Goal: Information Seeking & Learning: Learn about a topic

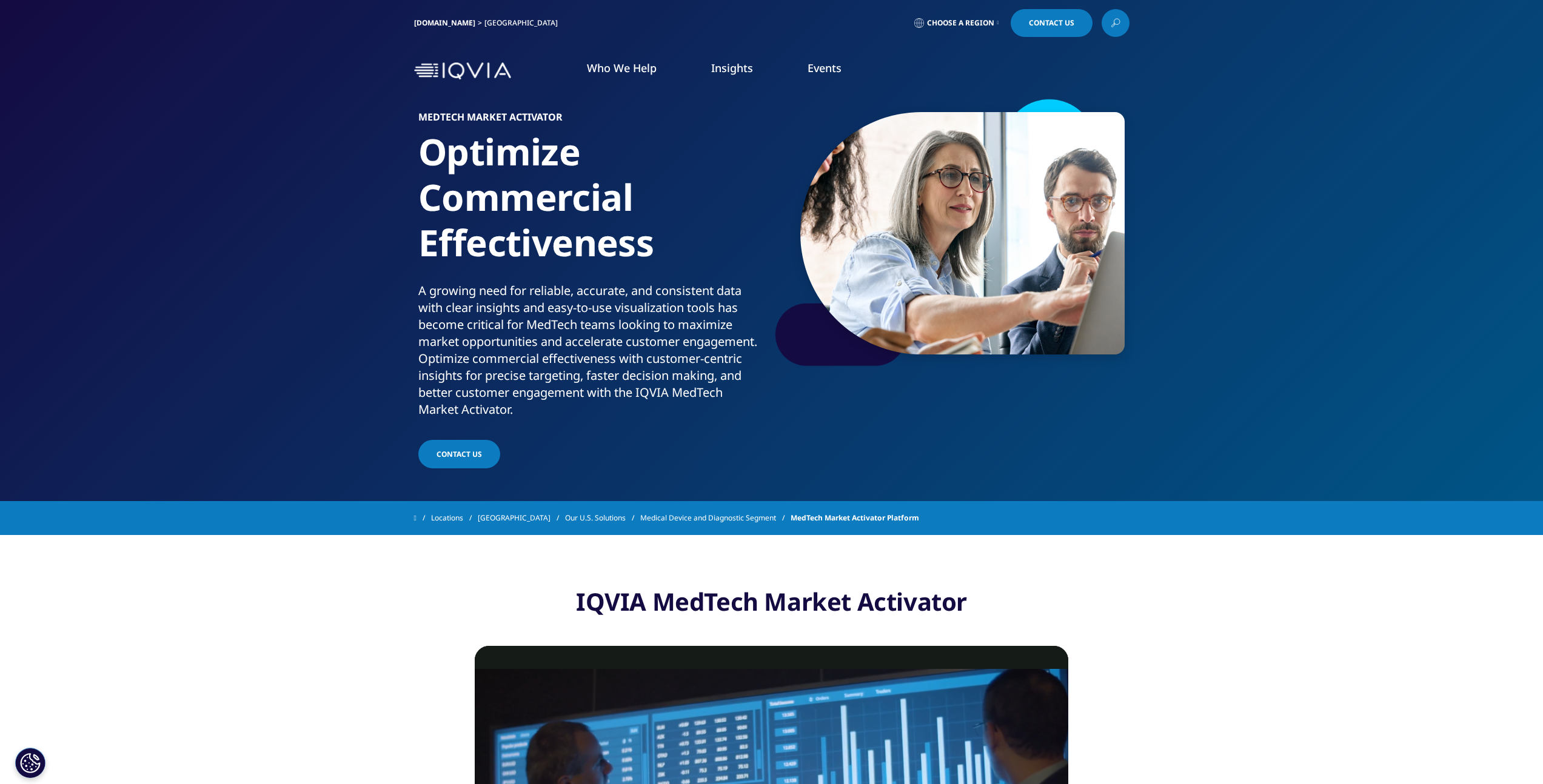
click at [322, 575] on section "IQVIA MedTech Market Activator Video Player is loading. Play Video Play Skip Ba…" at bounding box center [771, 758] width 1543 height 445
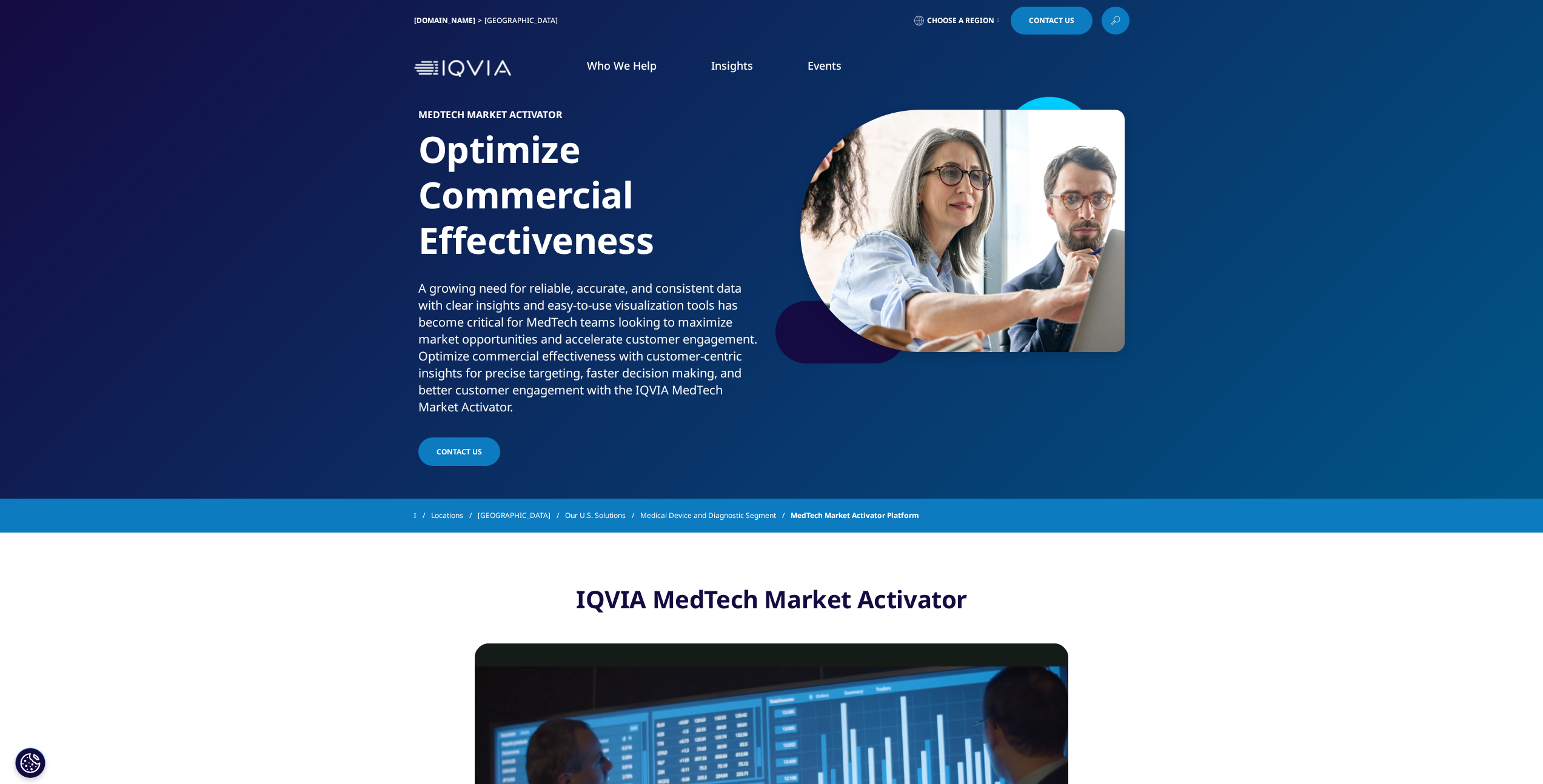
click at [697, 515] on link "Medical Device and Diagnostic Segment" at bounding box center [715, 515] width 150 height 22
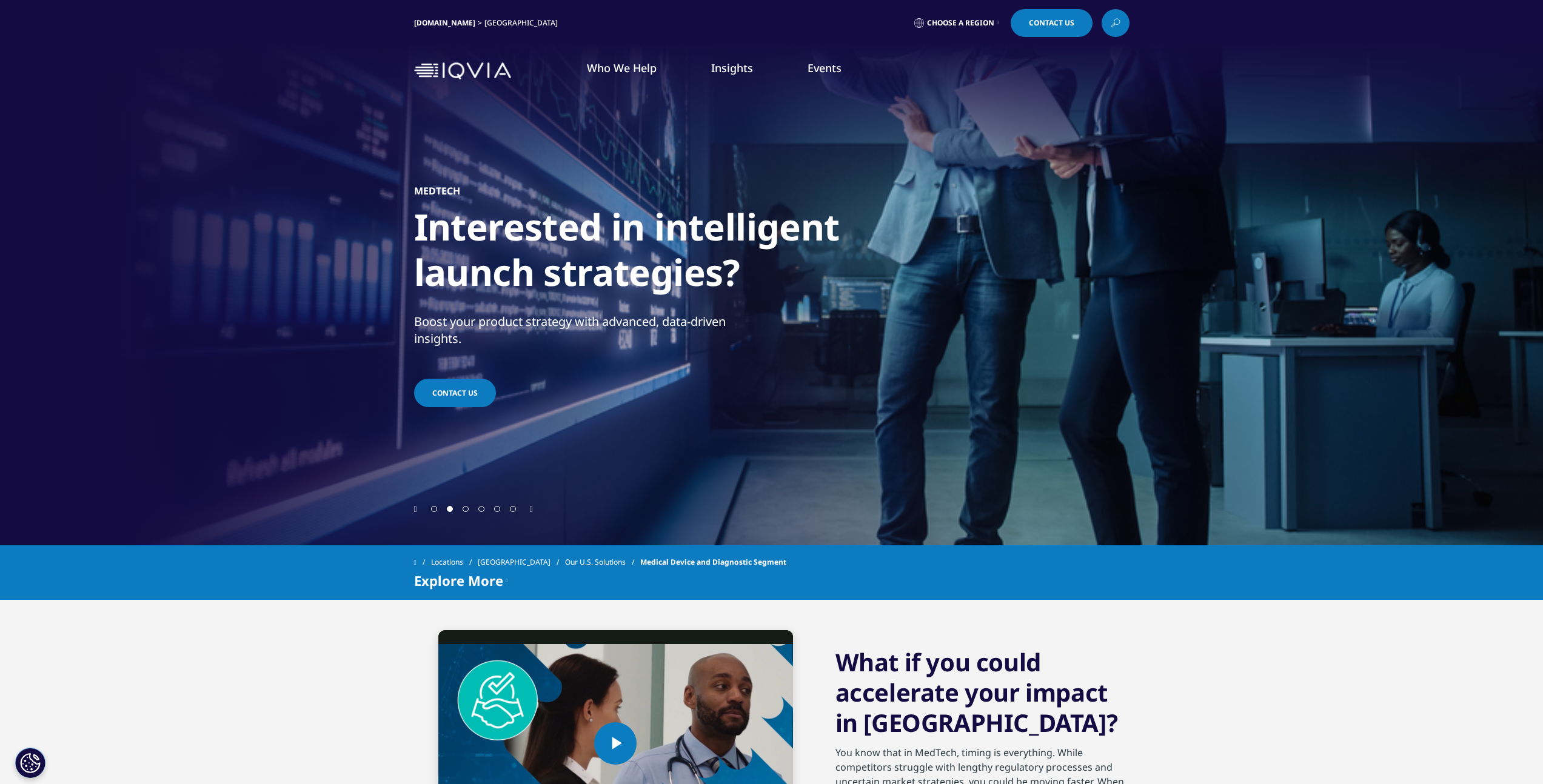
click at [966, 28] on link "Choose a Region" at bounding box center [956, 23] width 89 height 28
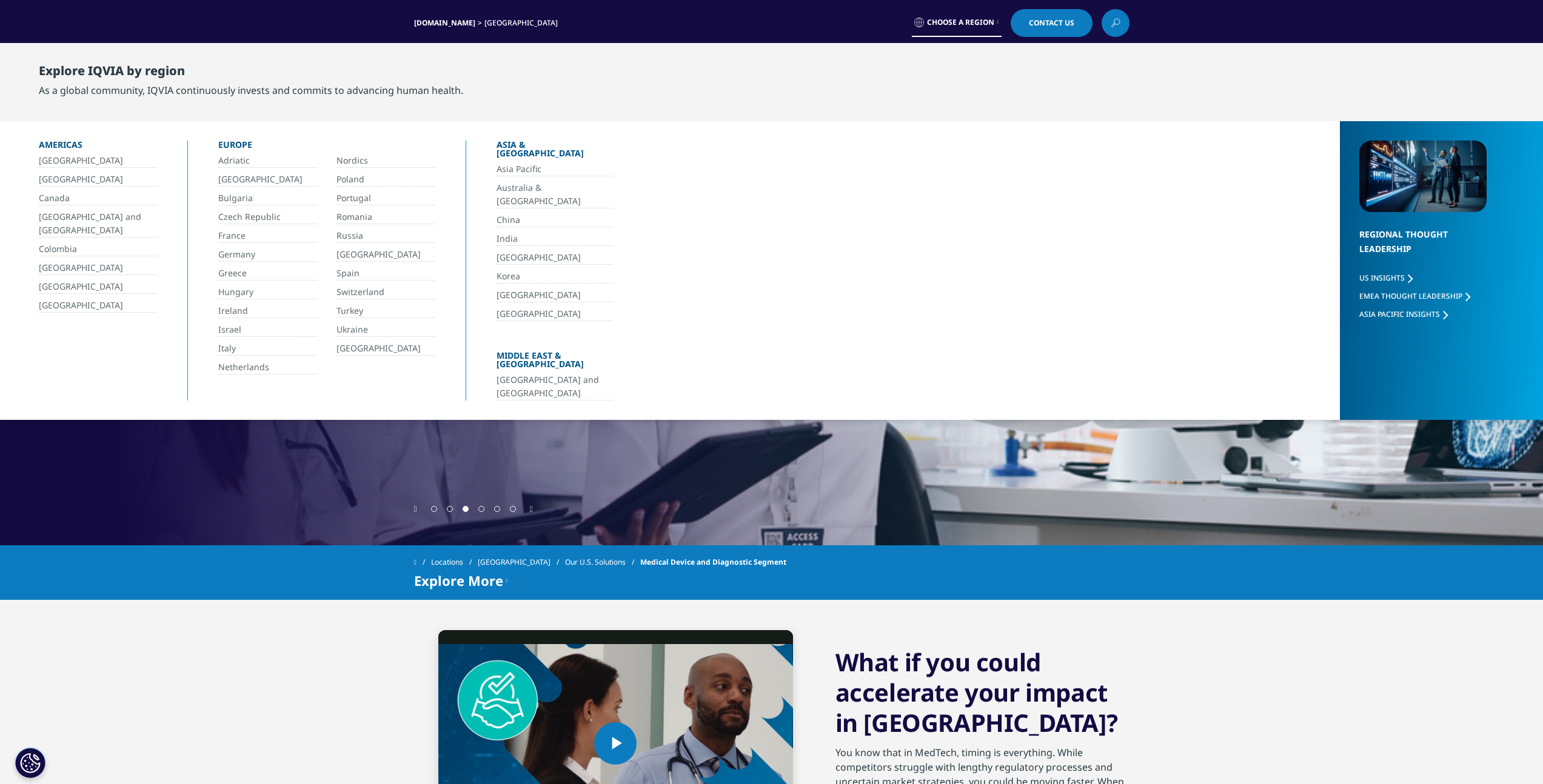
click at [963, 28] on link "Choose a Region" at bounding box center [956, 23] width 89 height 28
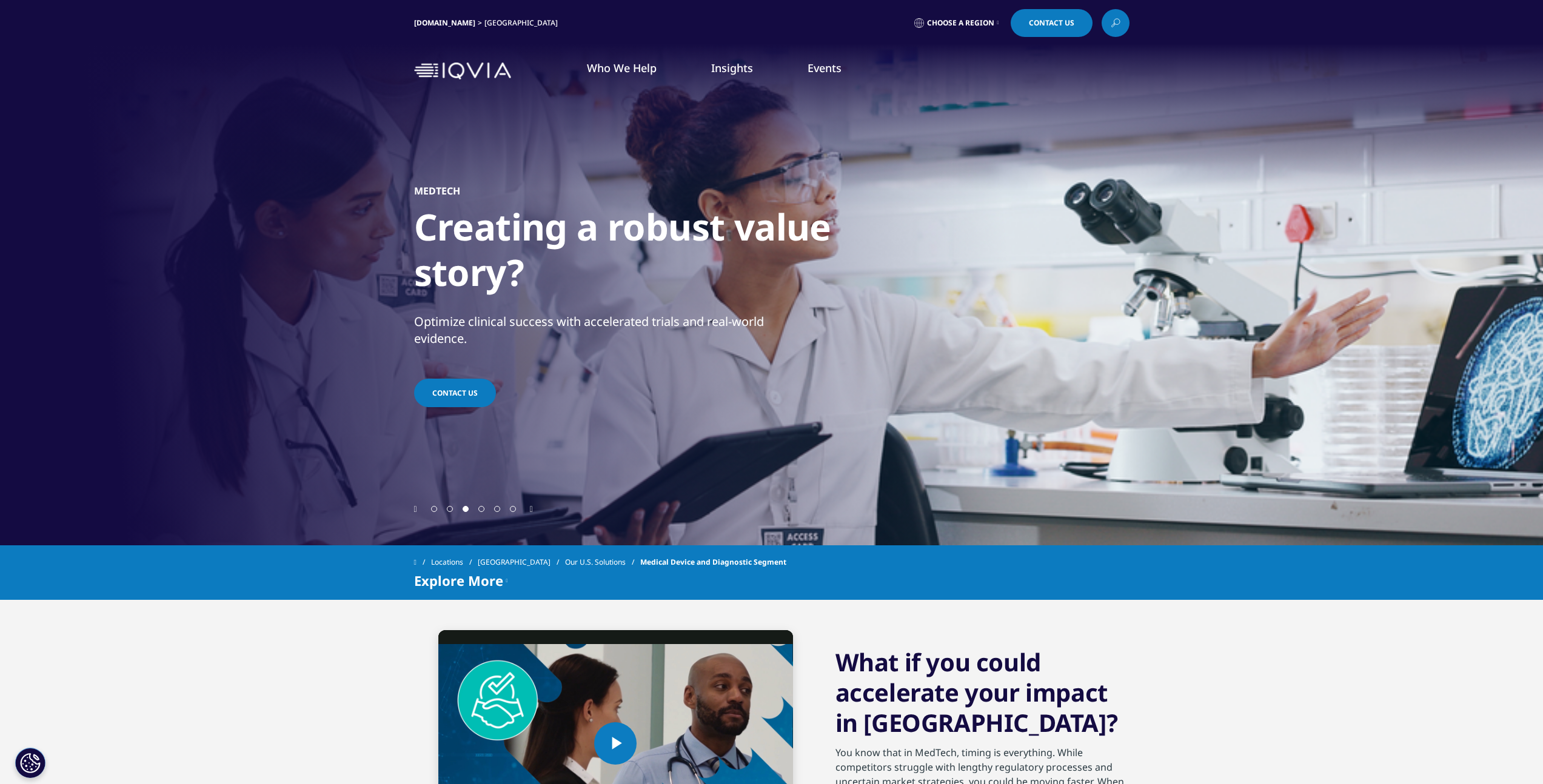
click at [466, 74] on img at bounding box center [462, 71] width 97 height 18
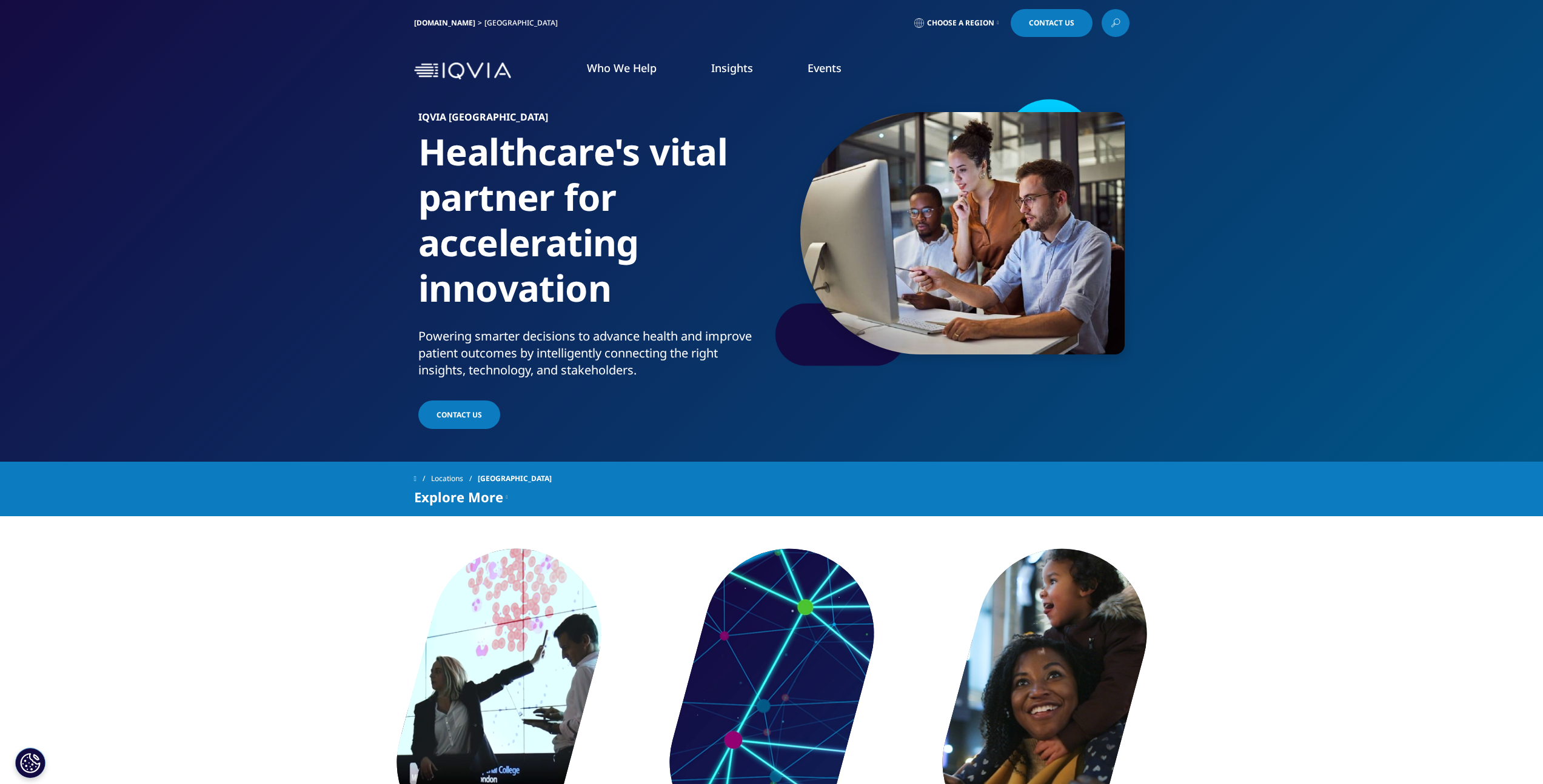
click at [497, 498] on span "Explore More" at bounding box center [458, 496] width 89 height 14
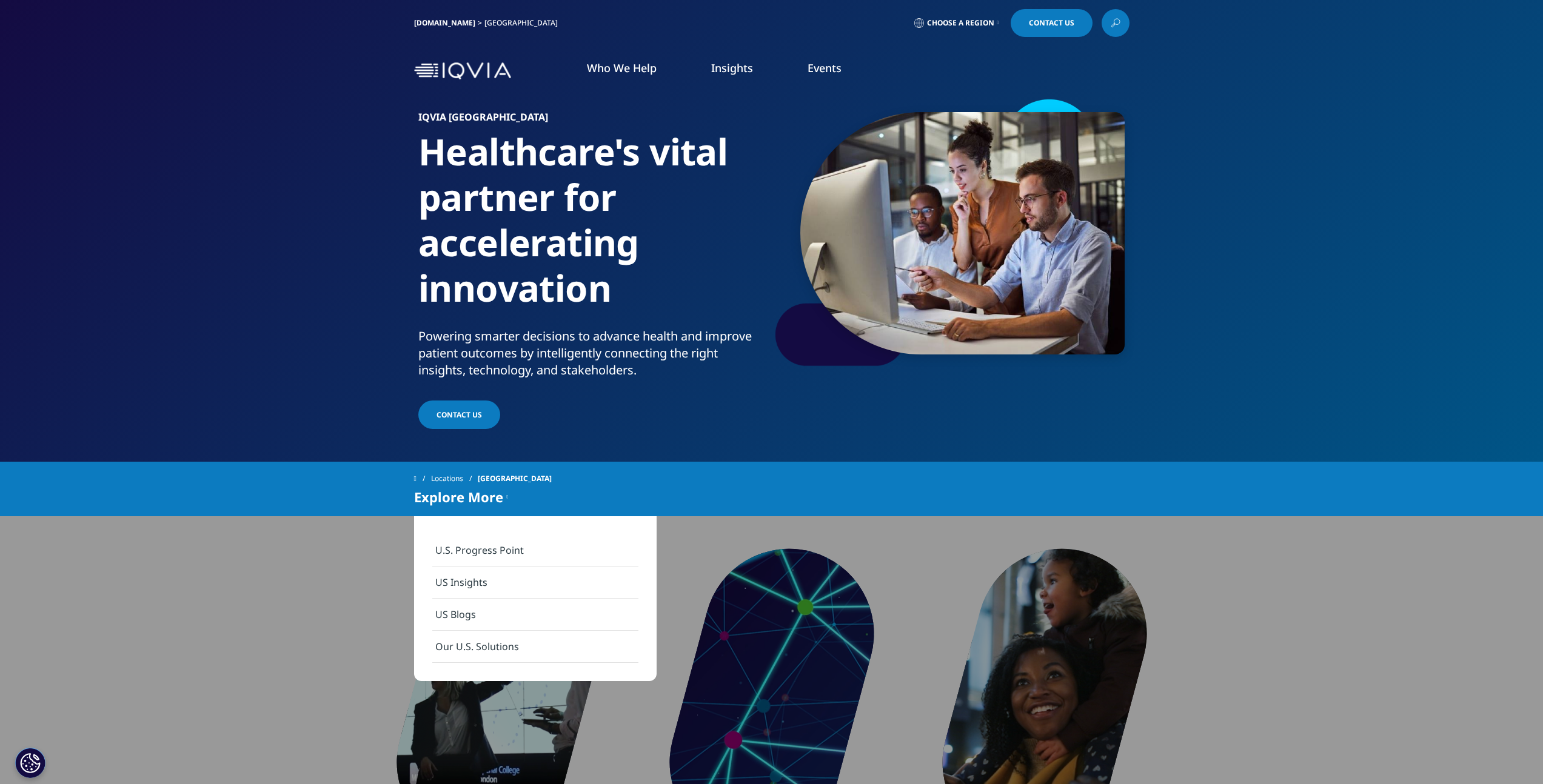
click at [465, 570] on link "US Insights" at bounding box center [535, 582] width 206 height 32
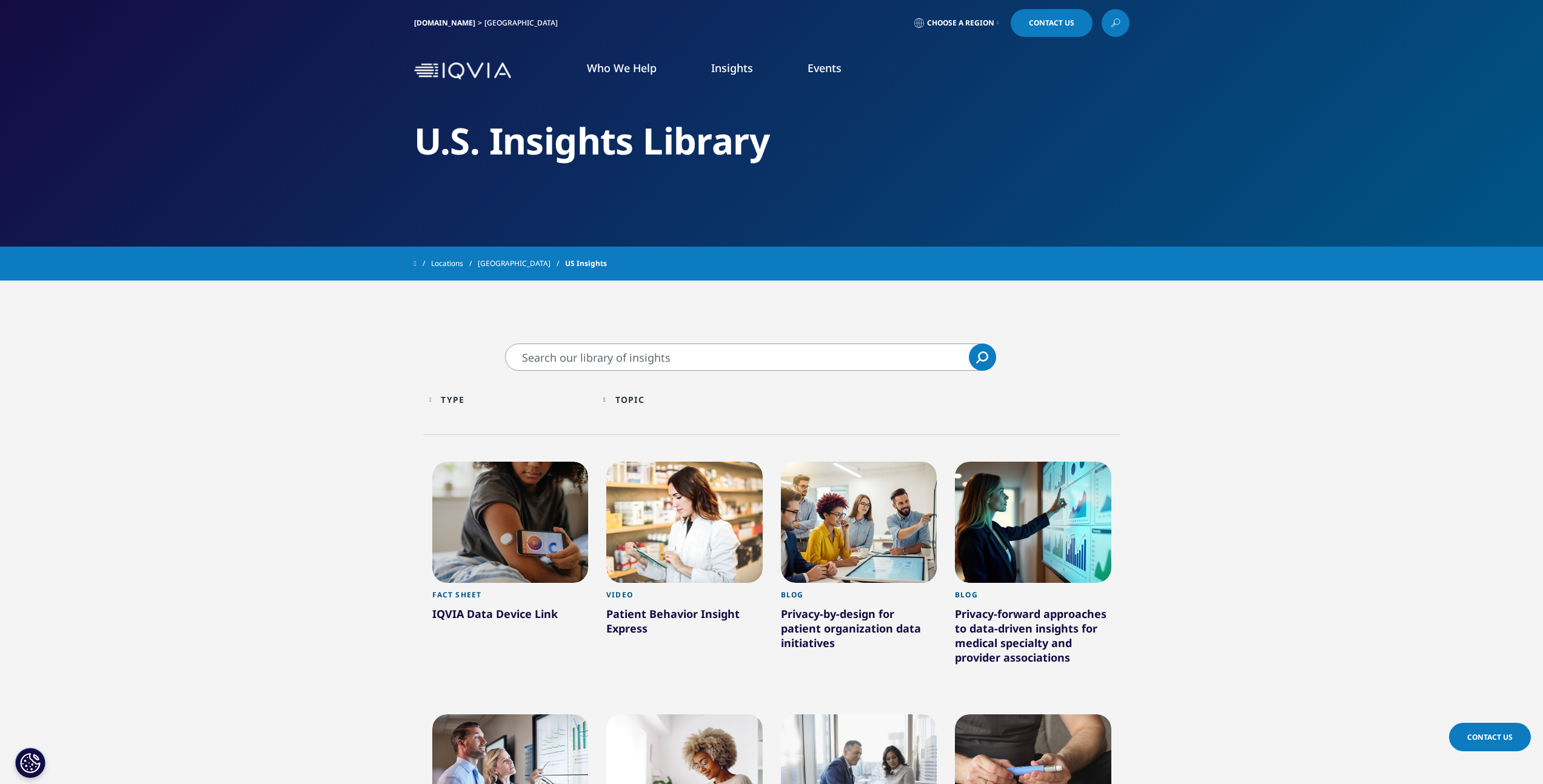
click at [590, 343] on div "Clear Search Loading Type Loading Clear Or/And Operator Toggle Article 58 Toggl…" at bounding box center [771, 793] width 1543 height 1025
type input "medtech"
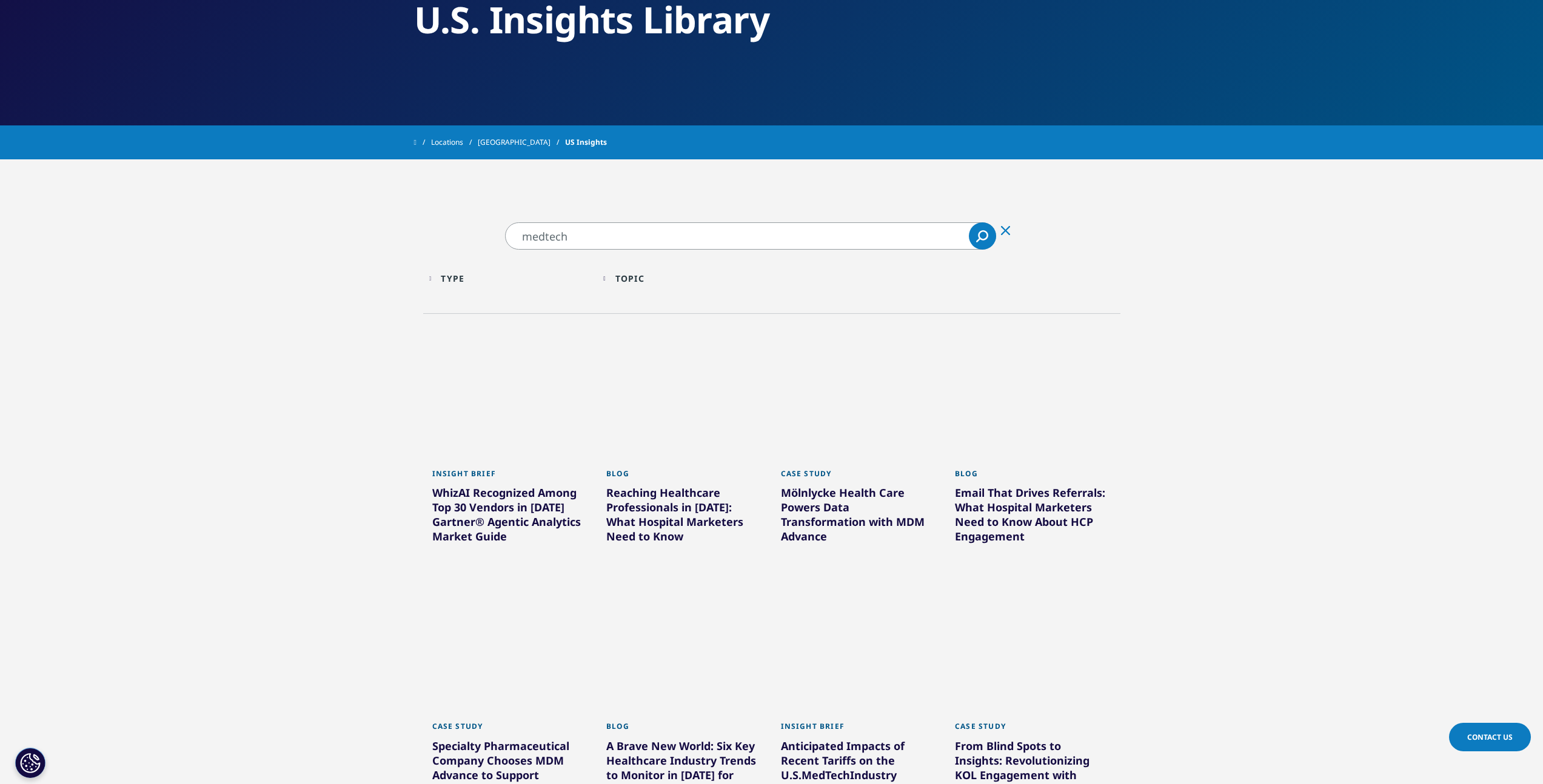
scroll to position [169, 0]
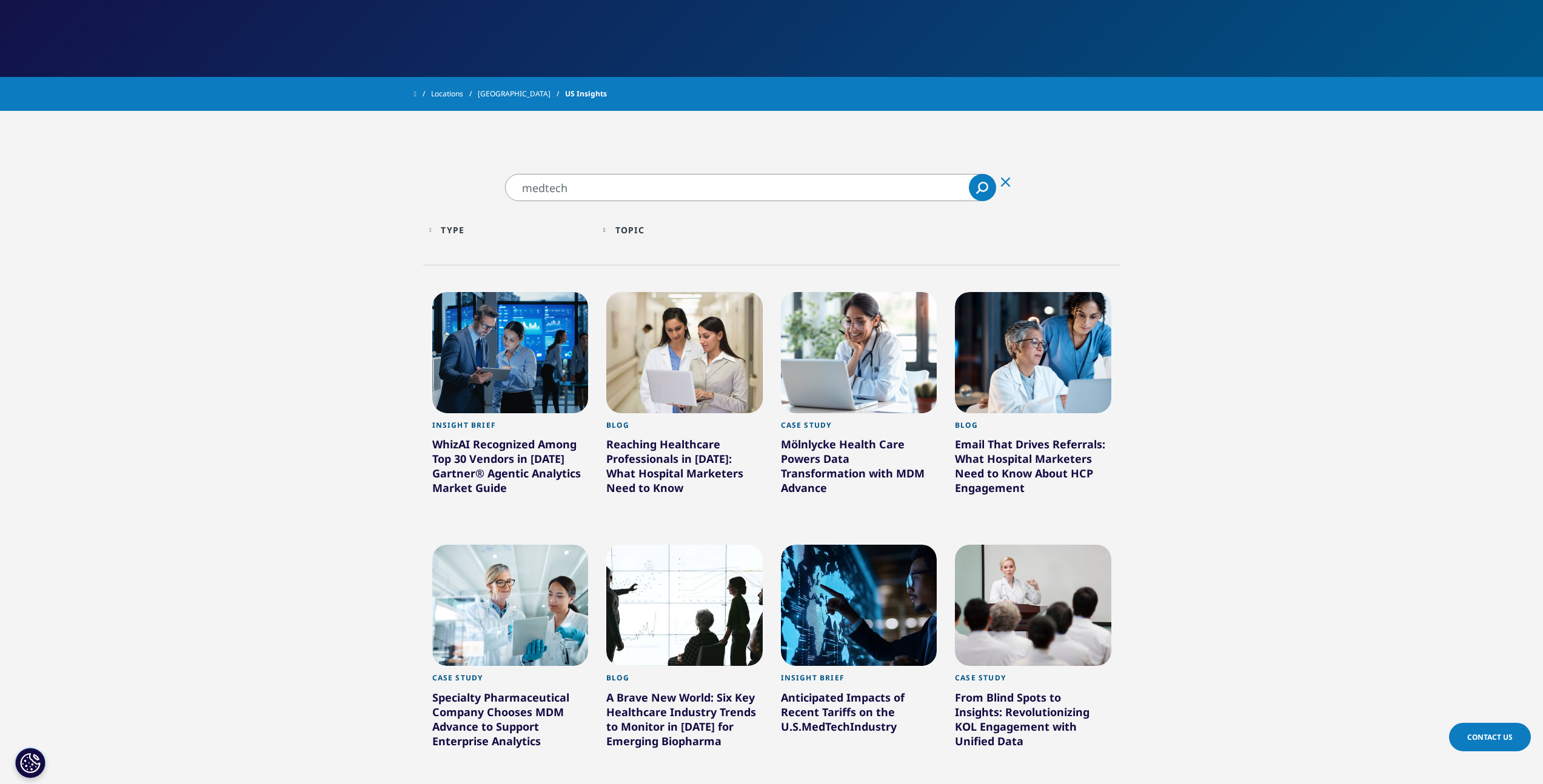
click at [670, 368] on div at bounding box center [684, 353] width 156 height 121
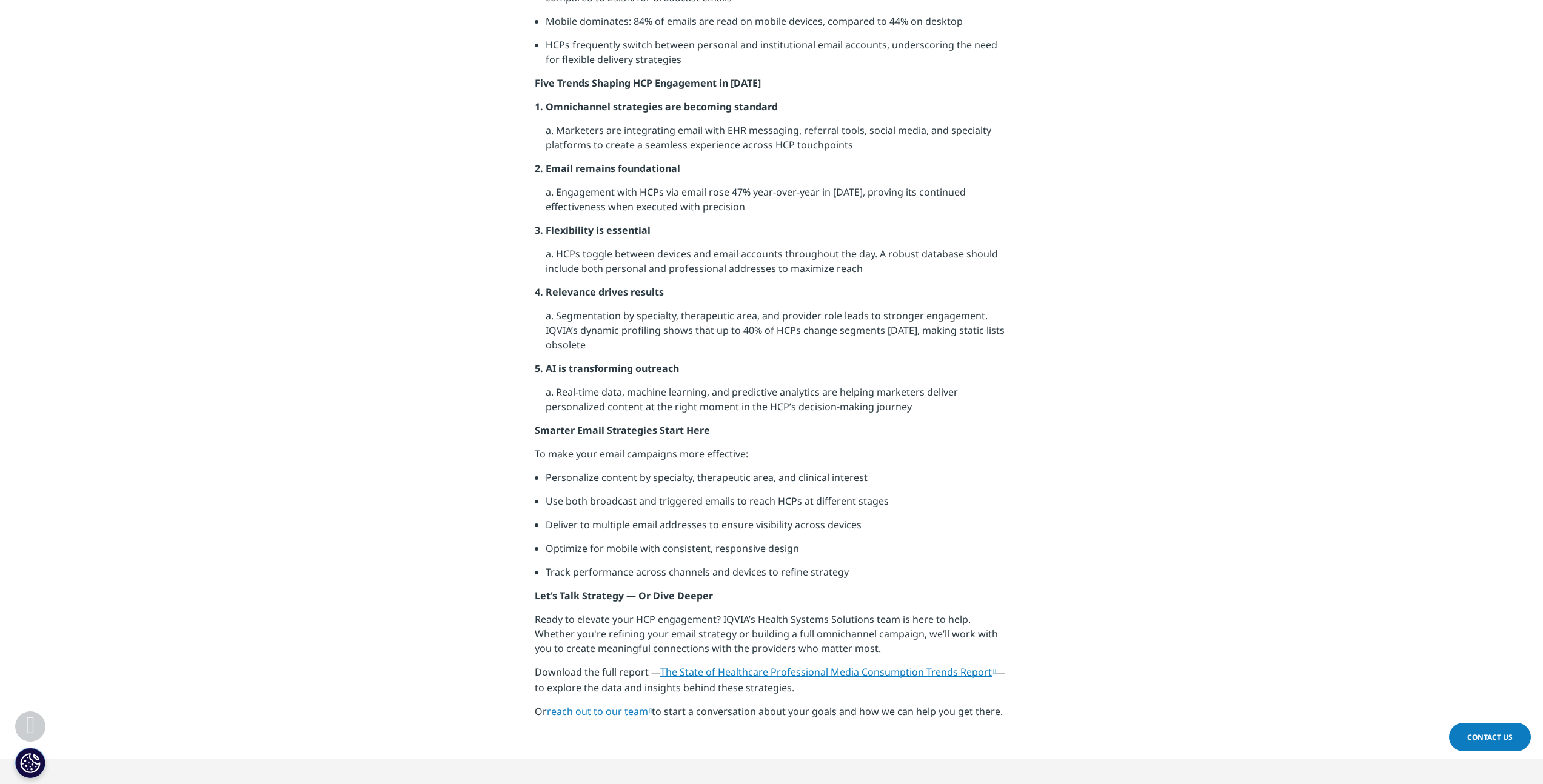
scroll to position [768, 0]
